Goal: Download file/media

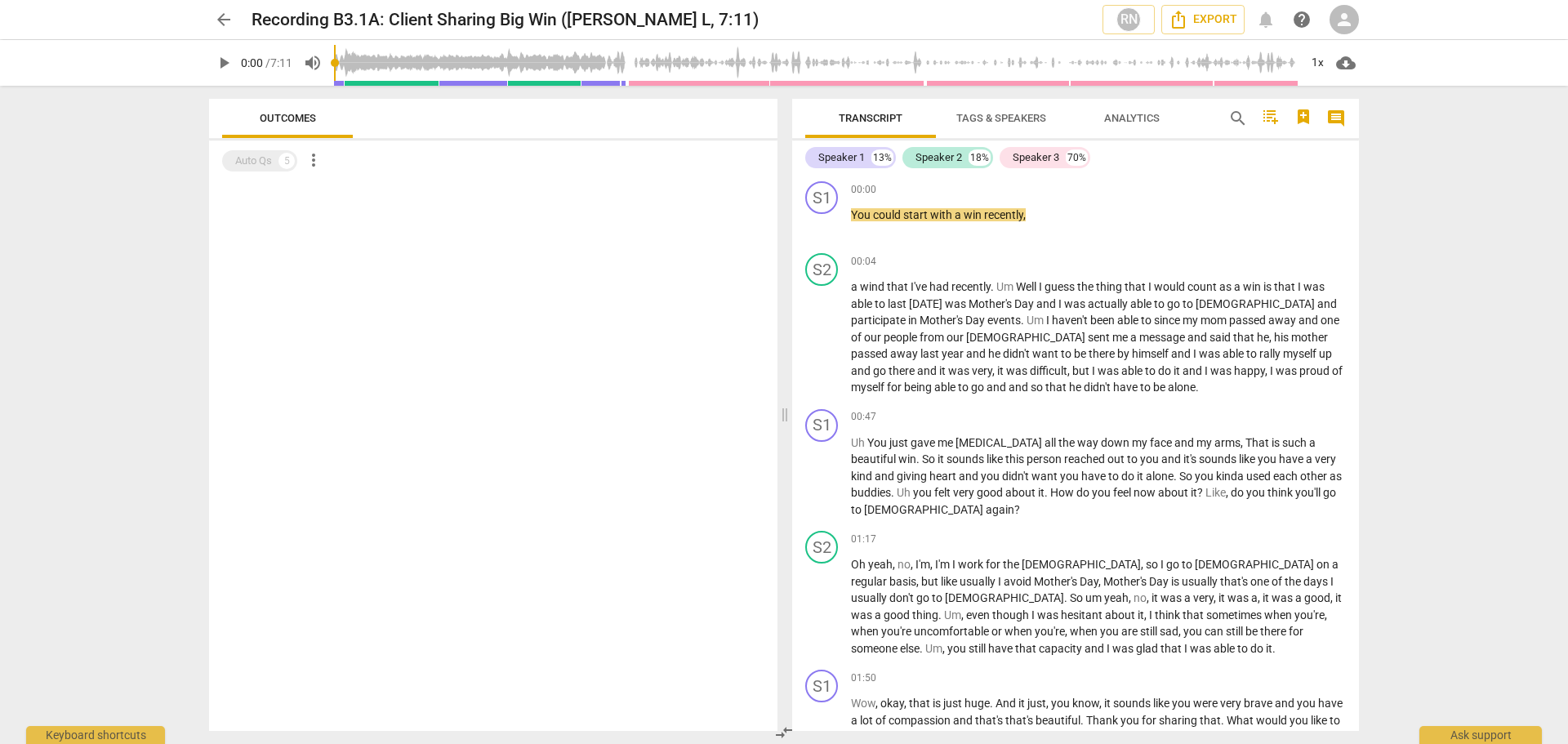
click at [999, 117] on span "Tags & Speakers" at bounding box center [1002, 118] width 90 height 12
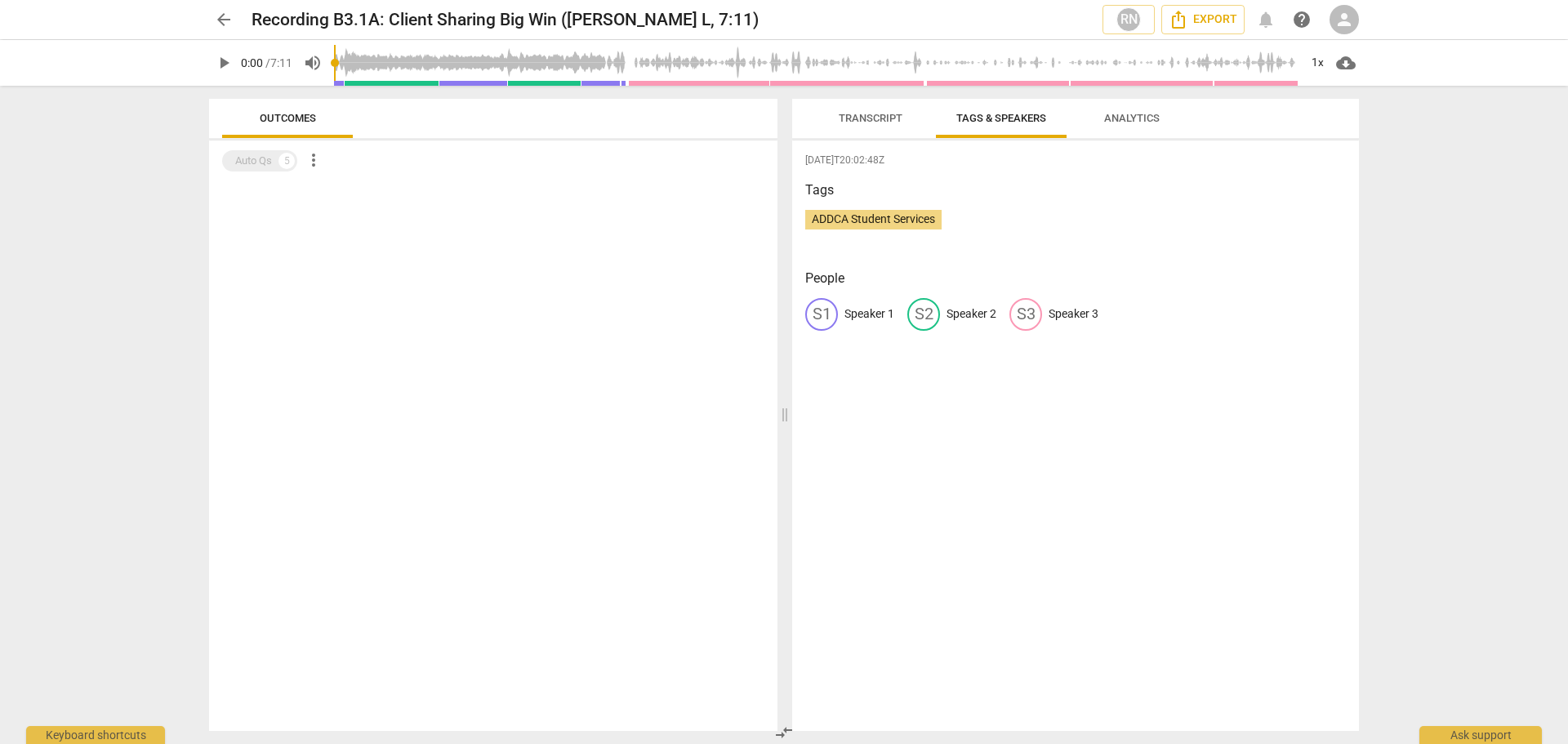
click at [1141, 119] on span "Analytics" at bounding box center [1132, 118] width 55 height 12
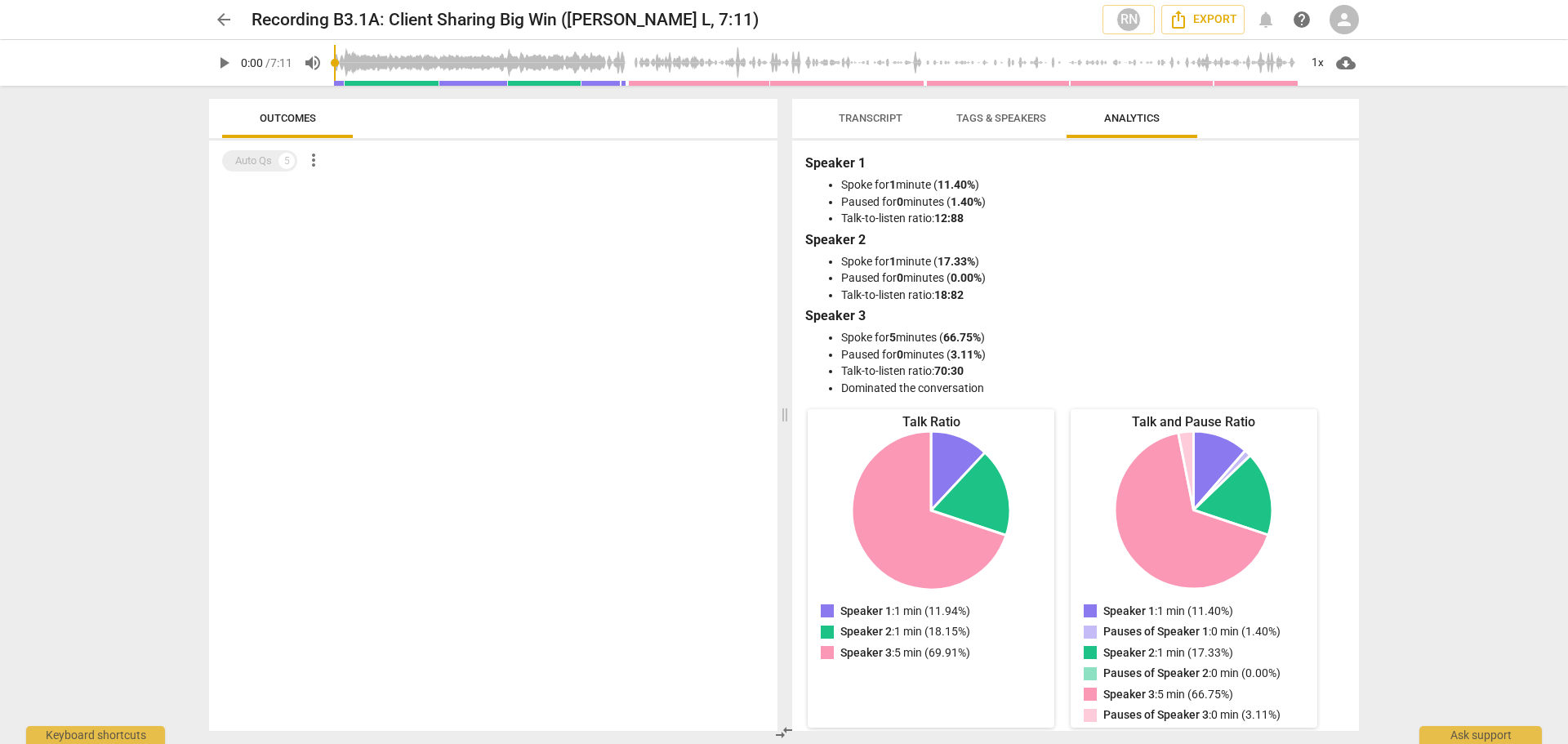
click at [874, 118] on span "Transcript" at bounding box center [871, 118] width 64 height 12
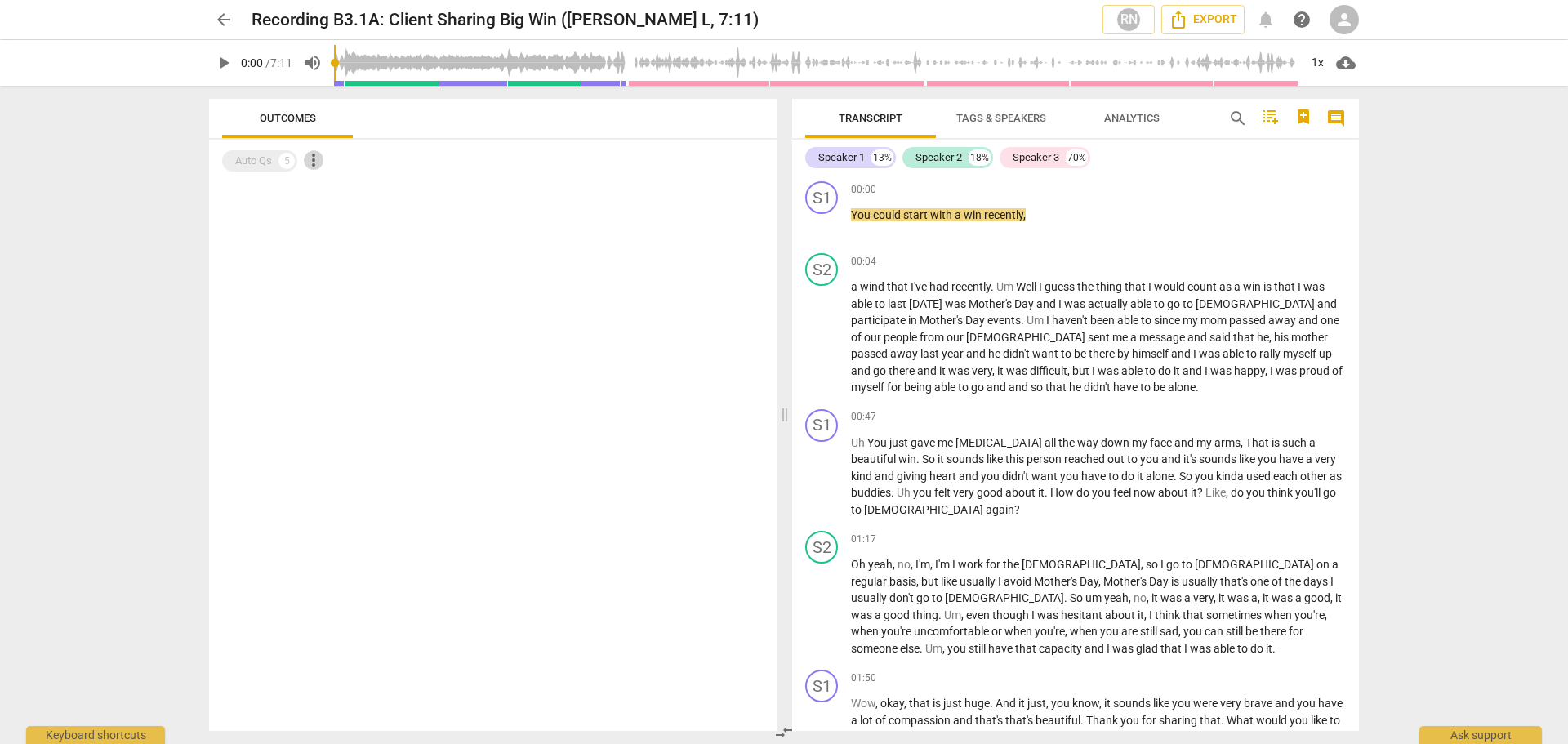
click at [315, 163] on span "more_vert" at bounding box center [313, 160] width 20 height 20
click at [342, 252] on div at bounding box center [784, 372] width 1568 height 744
click at [222, 64] on span "play_arrow" at bounding box center [223, 63] width 20 height 20
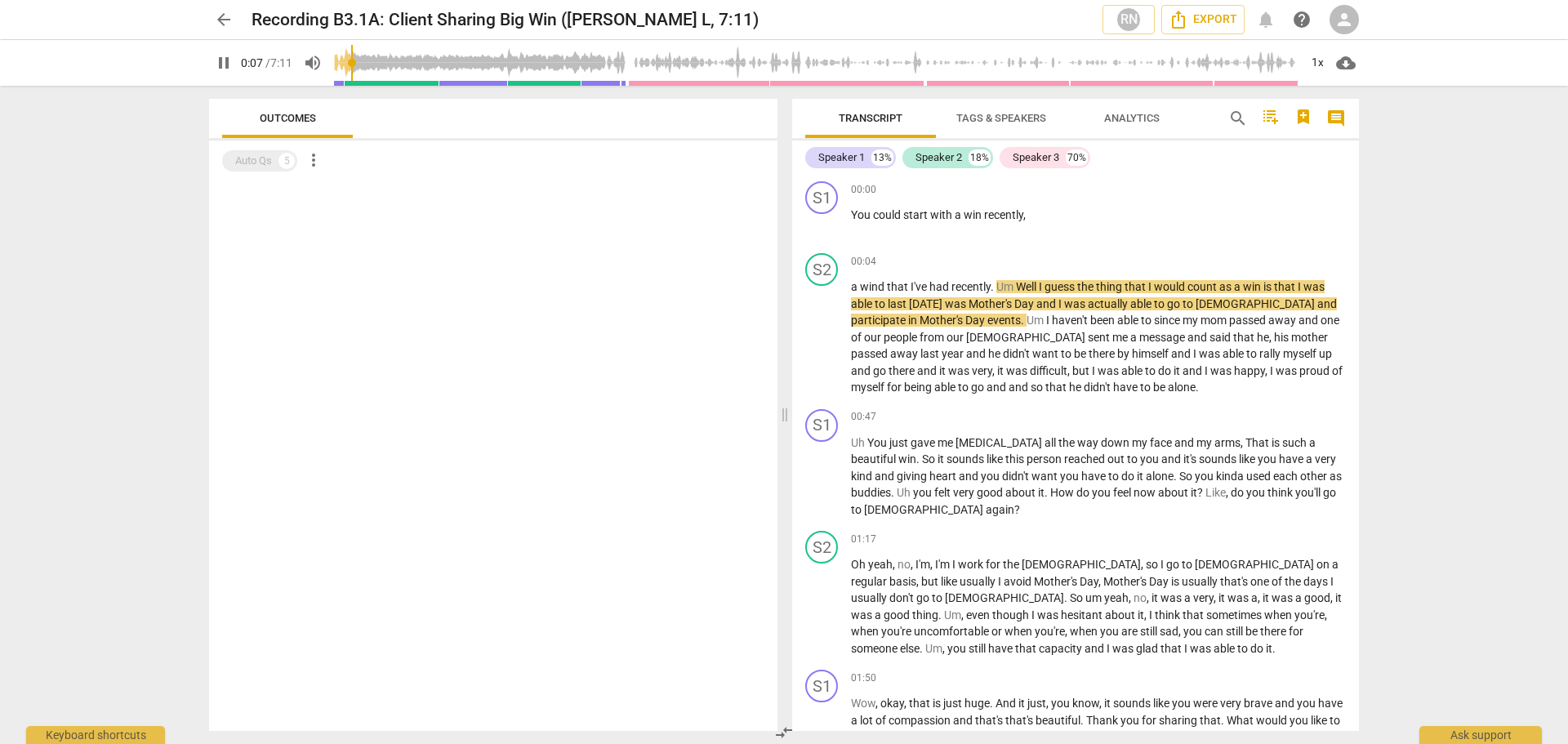
click at [1480, 251] on div "arrow_back Recording B3.1A: Client Sharing Big Win ([PERSON_NAME] L, 7:11) RN E…" at bounding box center [784, 372] width 1568 height 744
click at [1450, 208] on div "arrow_back Recording B3.1A: Client Sharing Big Win ([PERSON_NAME] L, 7:11) RN E…" at bounding box center [784, 372] width 1568 height 744
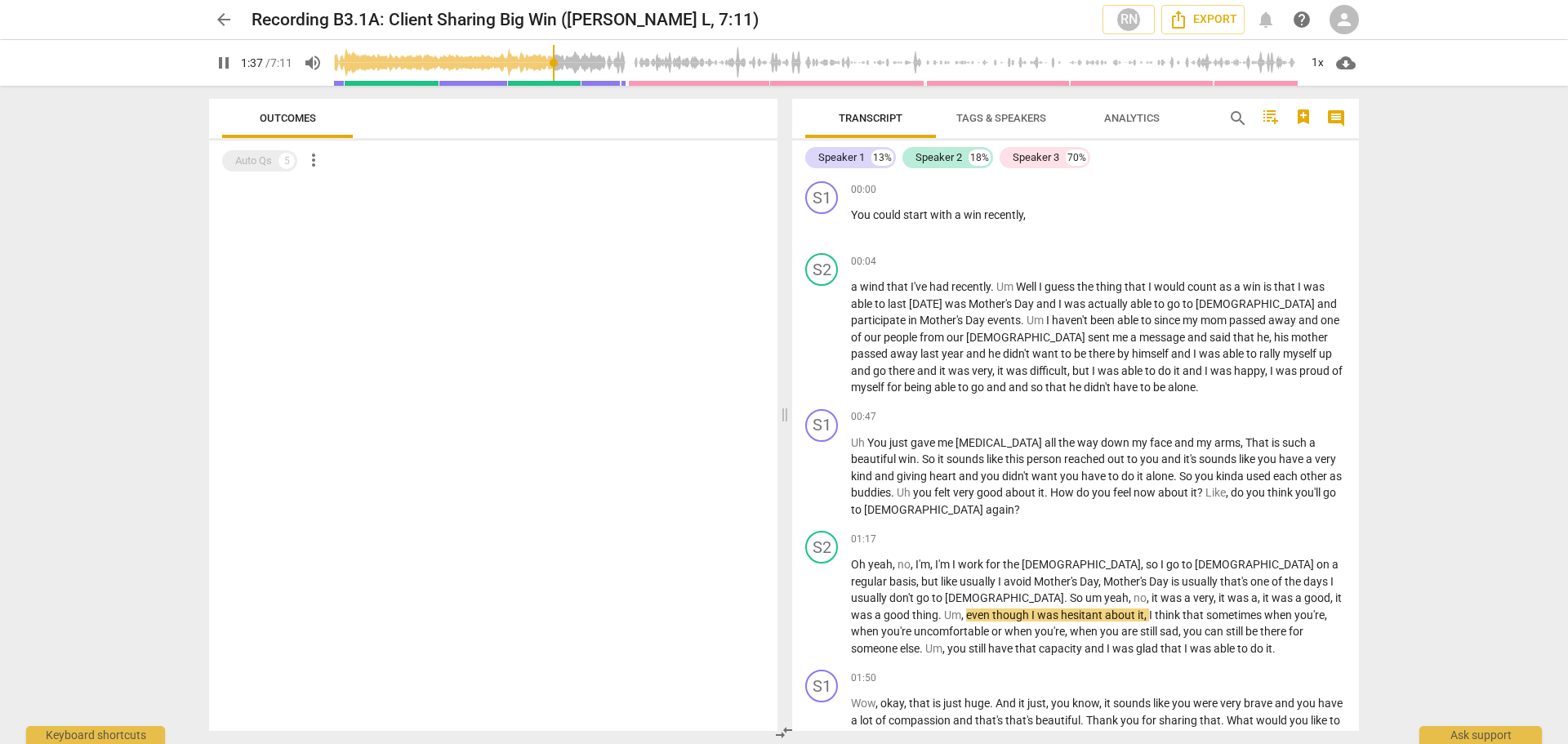
click at [226, 62] on span "pause" at bounding box center [223, 63] width 20 height 20
click at [1217, 20] on span "Export" at bounding box center [1203, 19] width 68 height 20
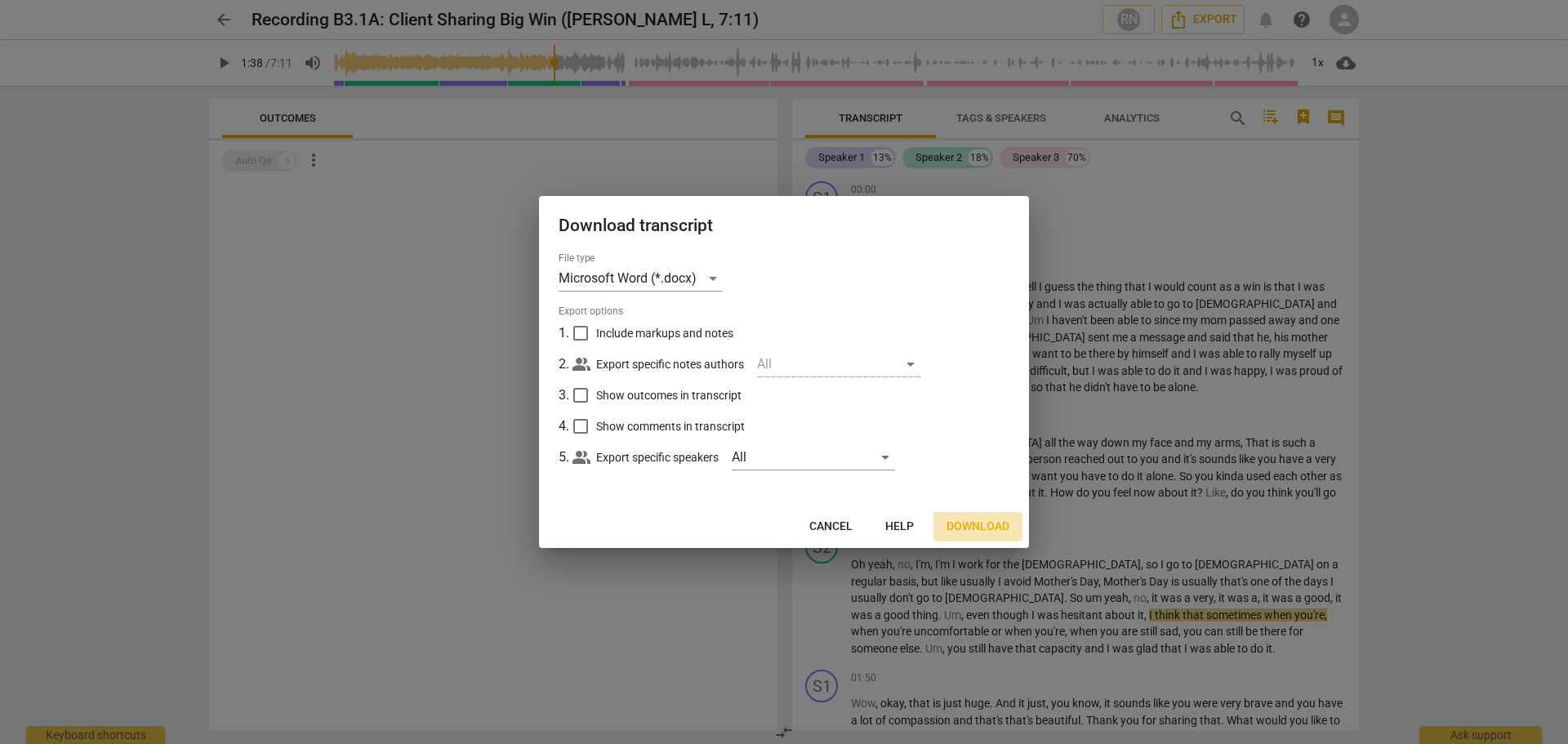
click at [987, 527] on span "Download" at bounding box center [977, 526] width 63 height 16
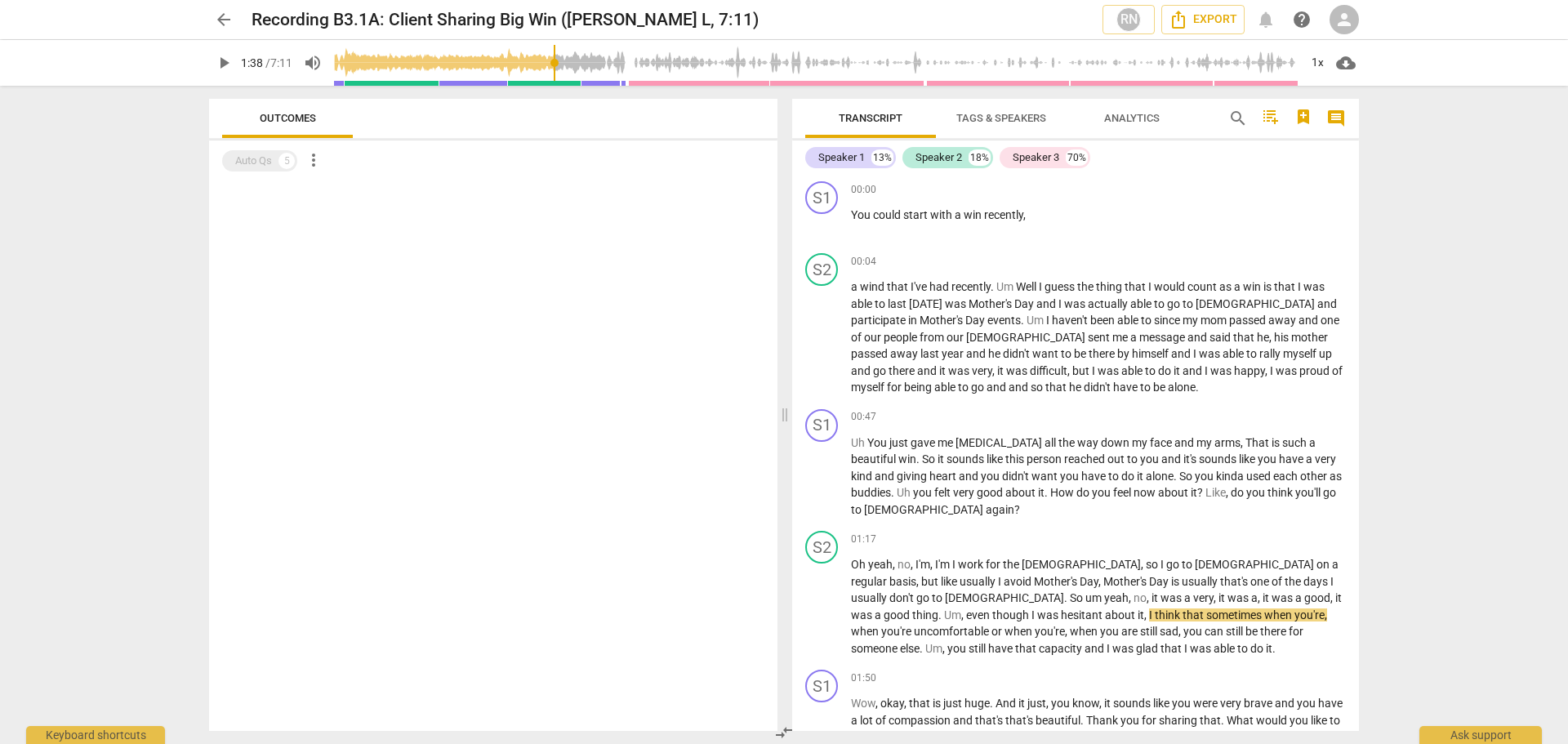
click at [221, 62] on span "play_arrow" at bounding box center [223, 63] width 20 height 20
drag, startPoint x: 576, startPoint y: 66, endPoint x: 457, endPoint y: 65, distance: 119.0
click at [464, 65] on input "range" at bounding box center [817, 63] width 964 height 52
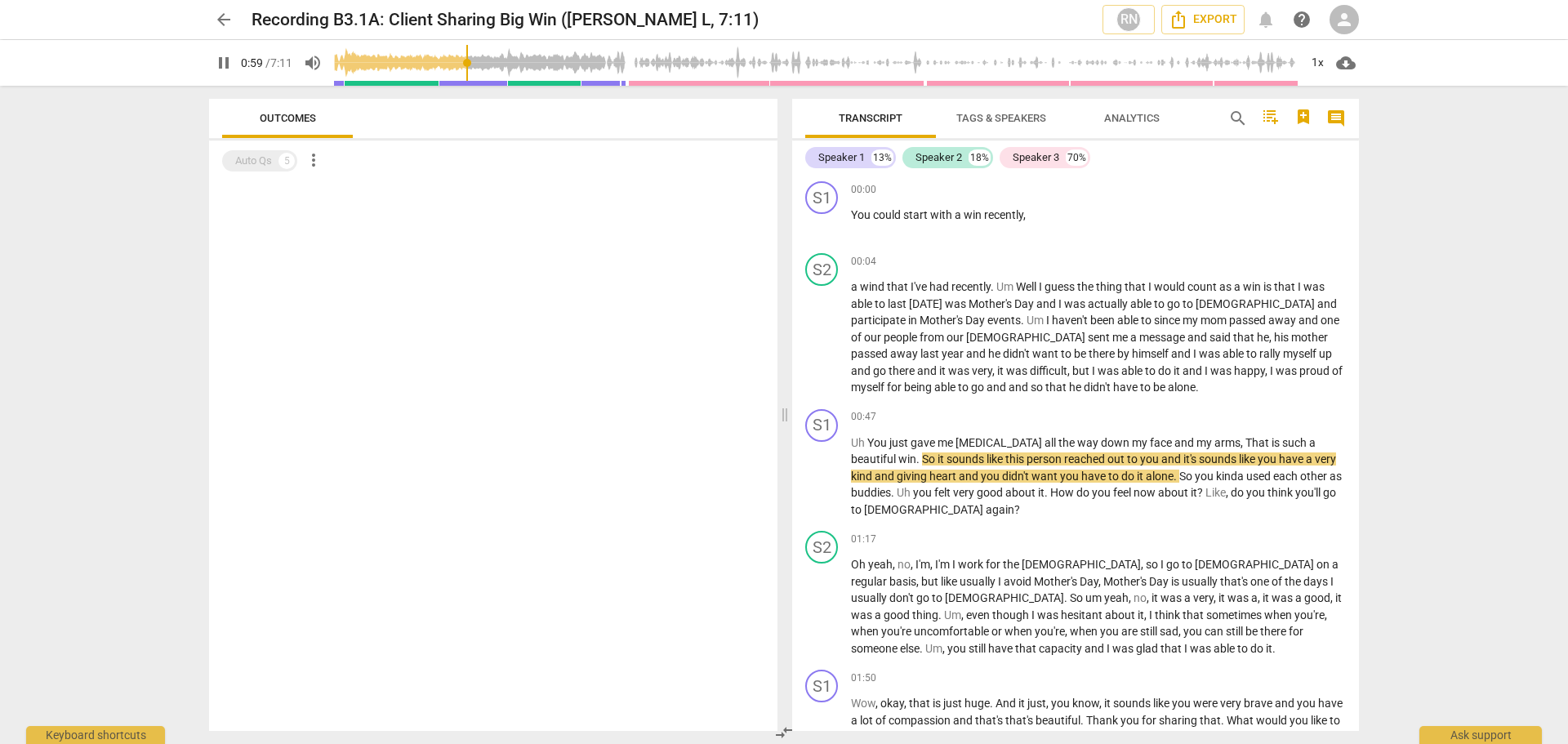
click at [433, 64] on input "range" at bounding box center [817, 63] width 964 height 52
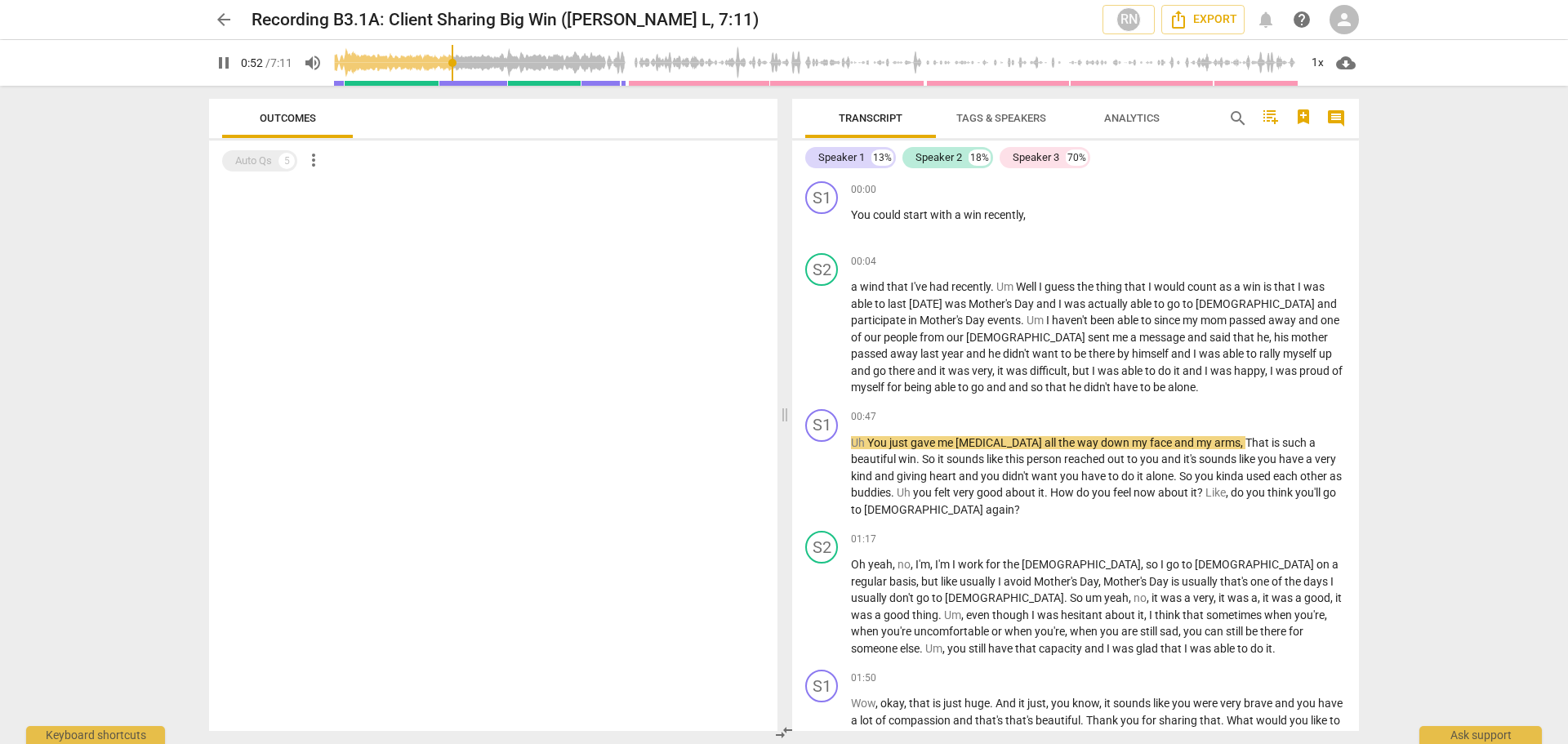
click at [224, 64] on span "pause" at bounding box center [223, 63] width 20 height 20
type input "53"
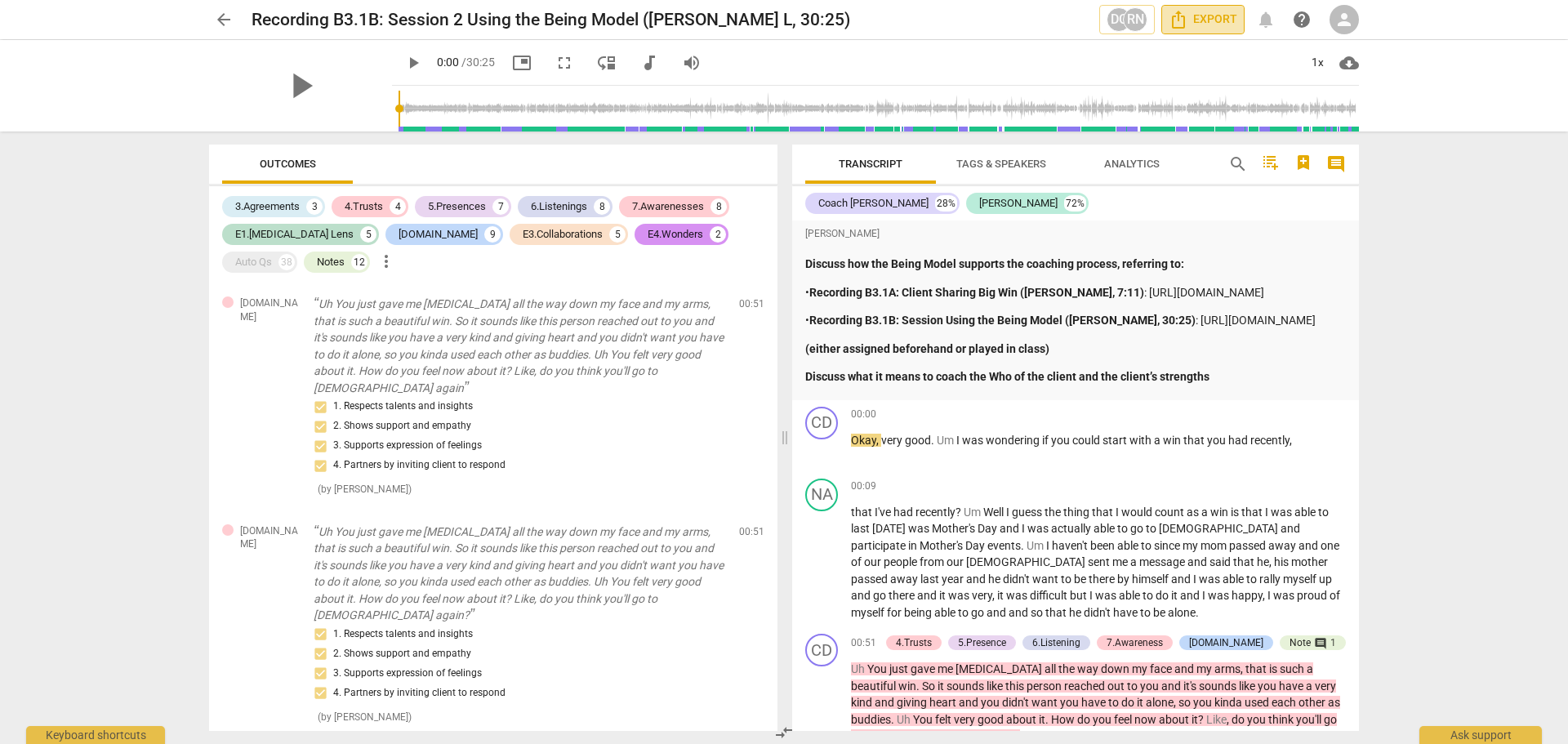
click at [1204, 20] on span "Export" at bounding box center [1203, 19] width 68 height 20
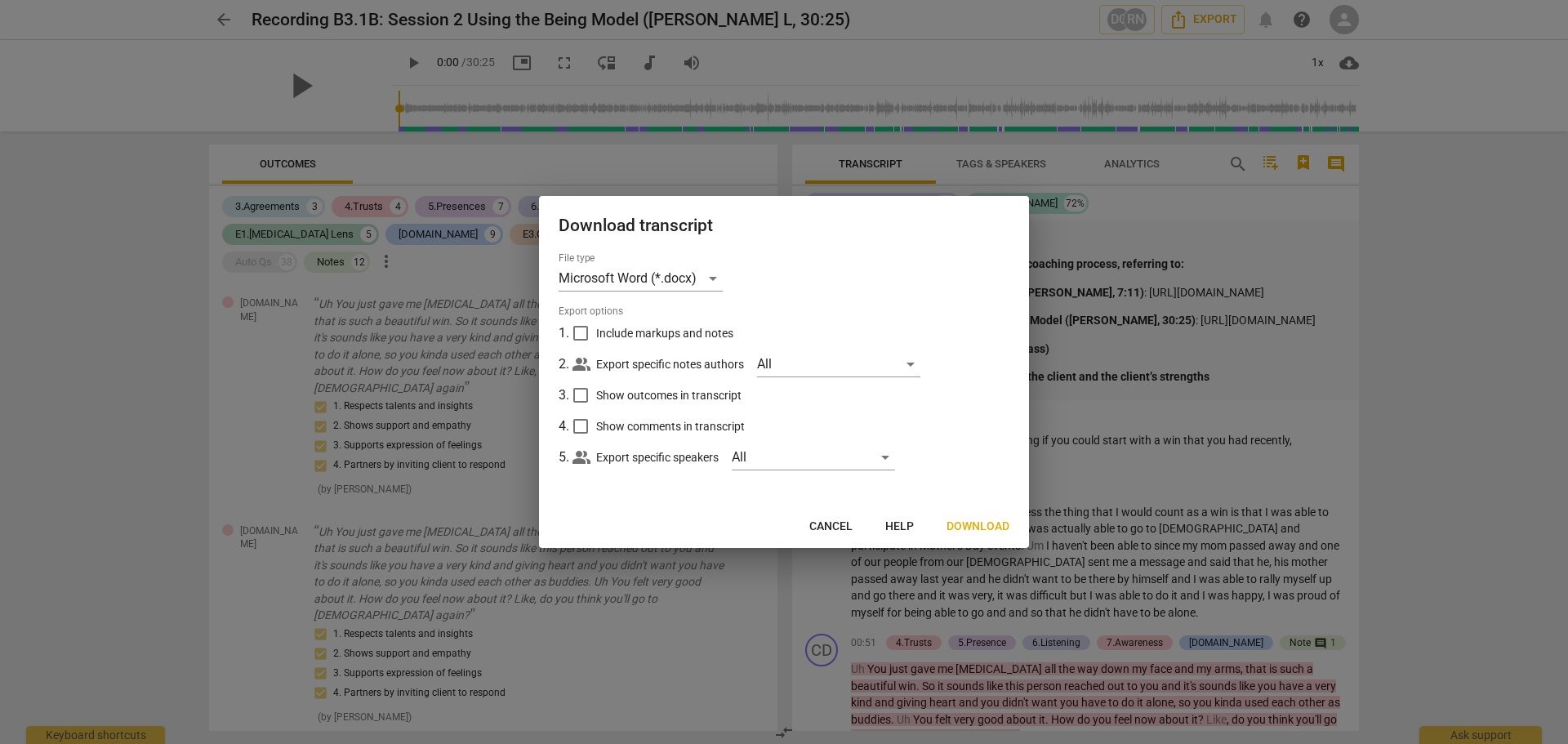
click at [972, 529] on span "Download" at bounding box center [977, 526] width 63 height 16
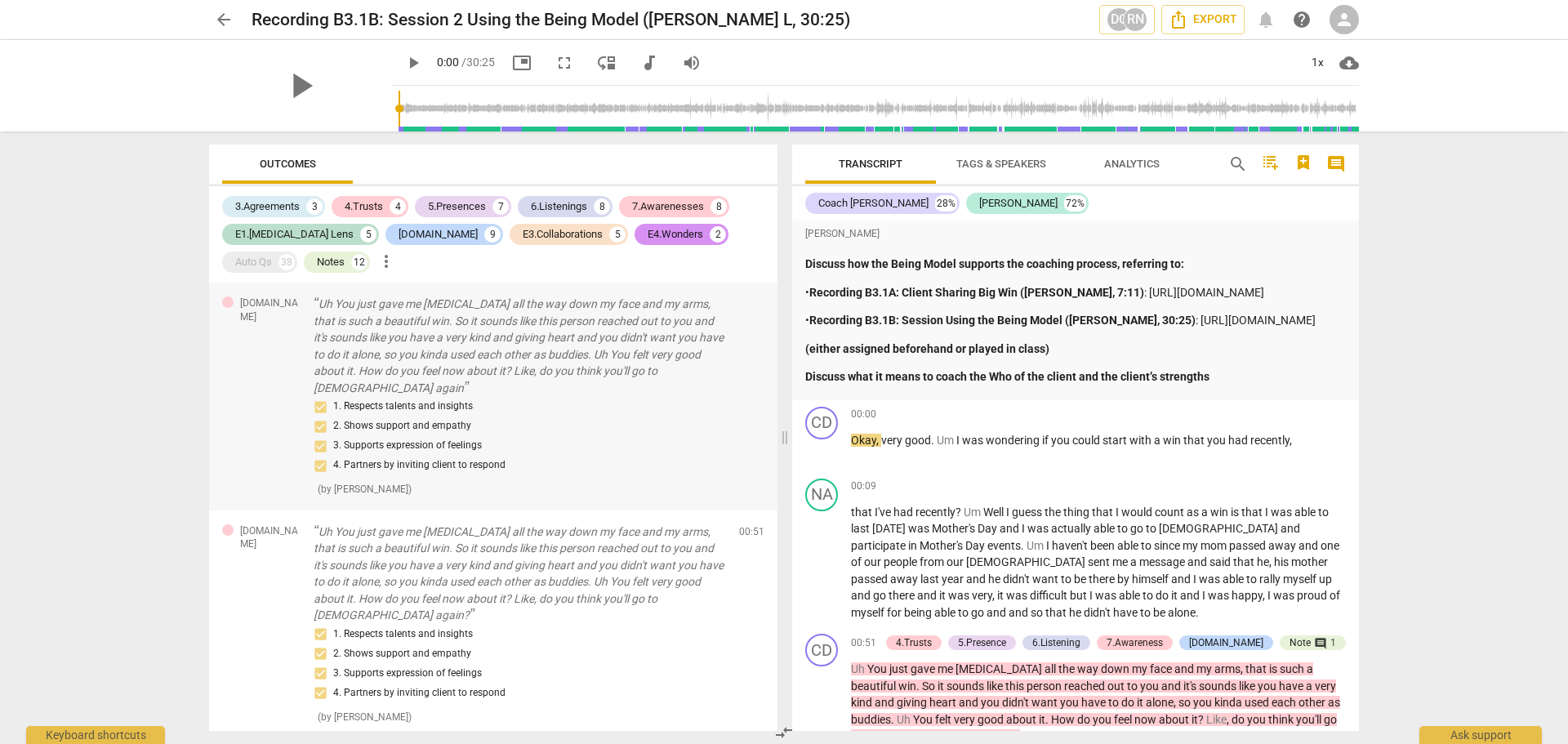
click at [267, 338] on div "4.Trust Uh You just gave me chills all the way down my face and my arms, that i…" at bounding box center [493, 396] width 568 height 228
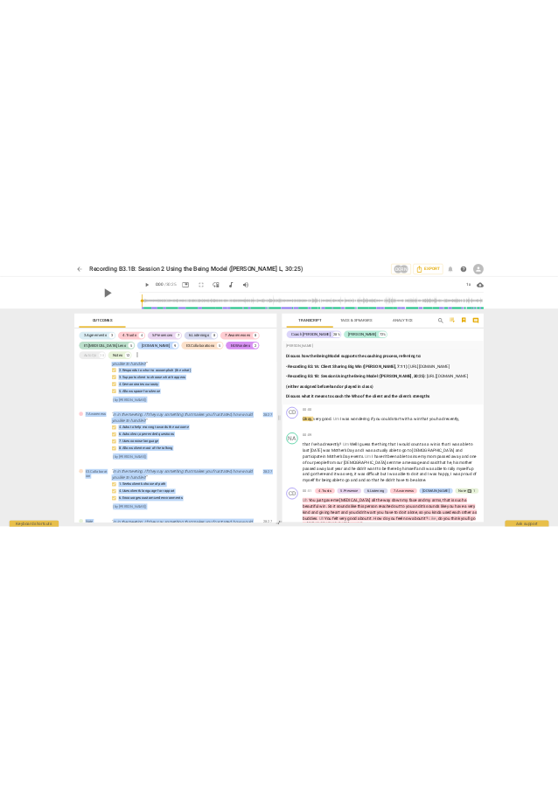
scroll to position [10193, 0]
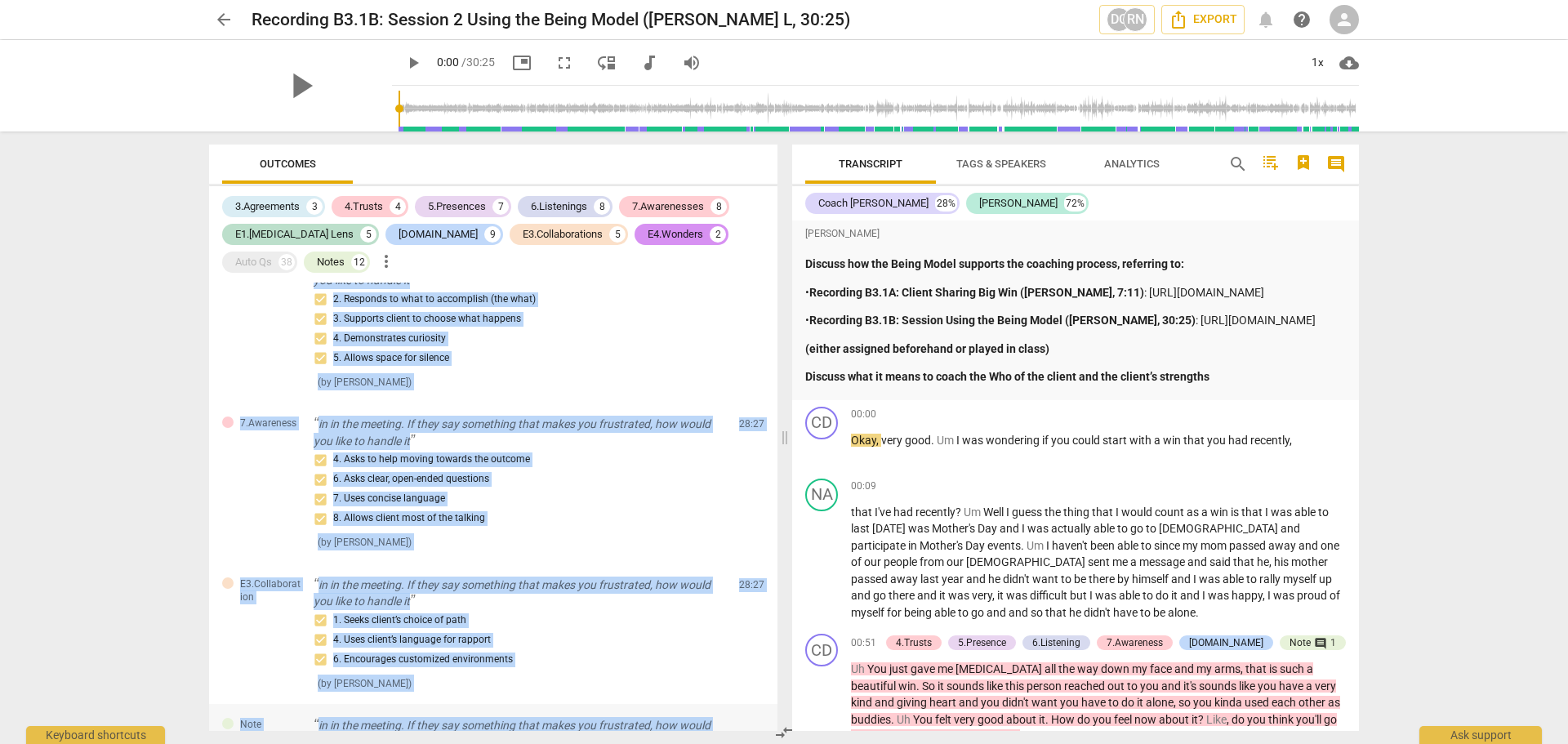
drag, startPoint x: 240, startPoint y: 305, endPoint x: 729, endPoint y: 721, distance: 642.0
click at [729, 721] on div "4.Trust Uh You just gave me chills all the way down my face and my arms, that i…" at bounding box center [493, 507] width 568 height 449
copy div "4.Trust Uh You just gave me chills all the way down my face and my arms, that i…"
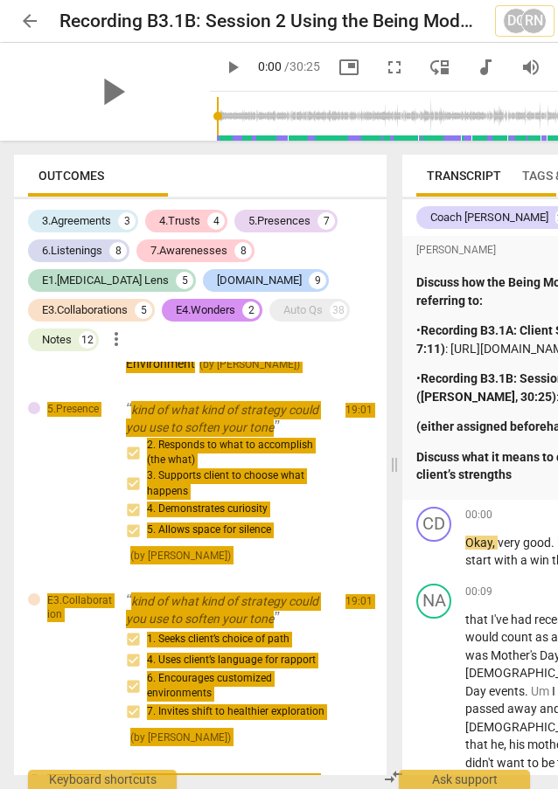
scroll to position [15448, 0]
